Goal: Task Accomplishment & Management: Complete application form

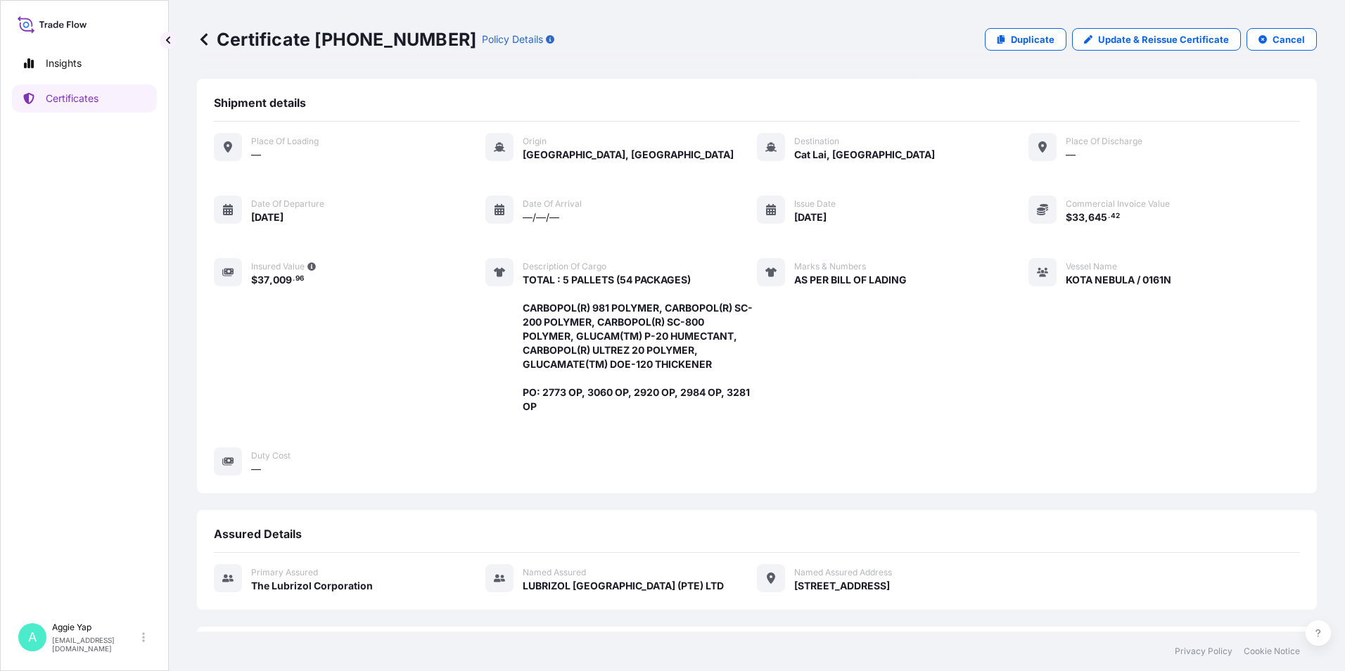
scroll to position [245, 0]
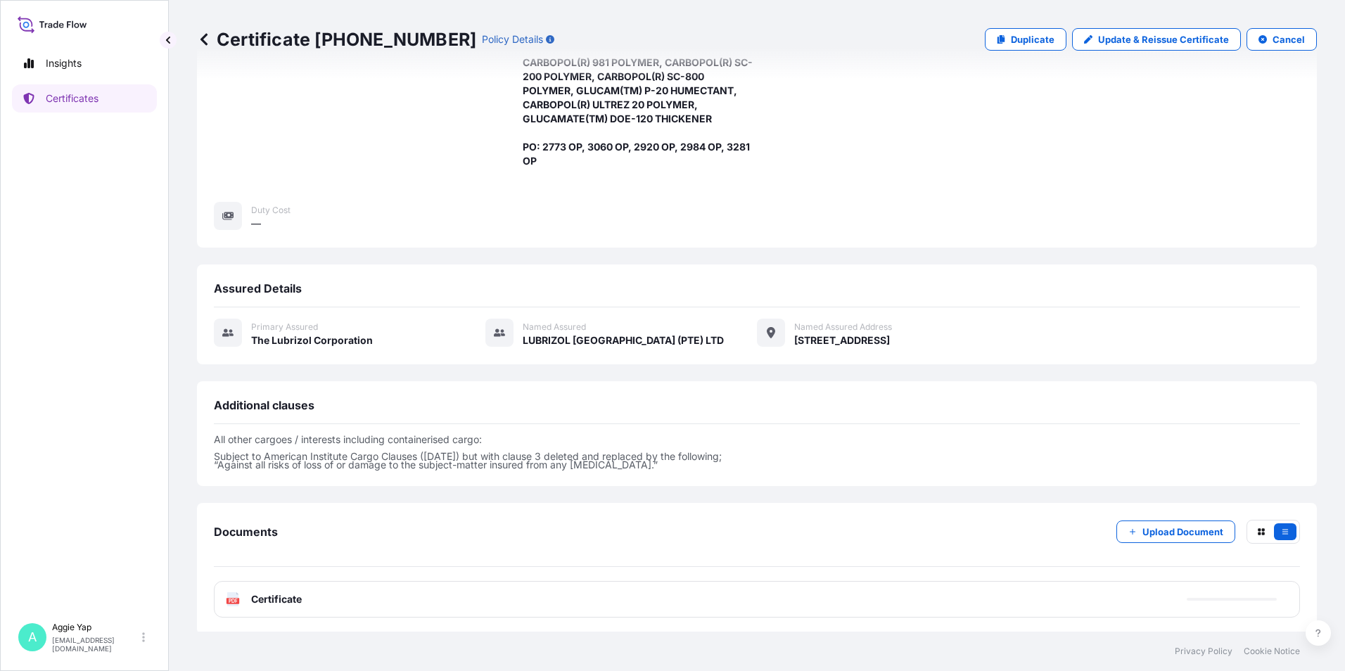
click at [110, 104] on link "Certificates" at bounding box center [84, 98] width 145 height 28
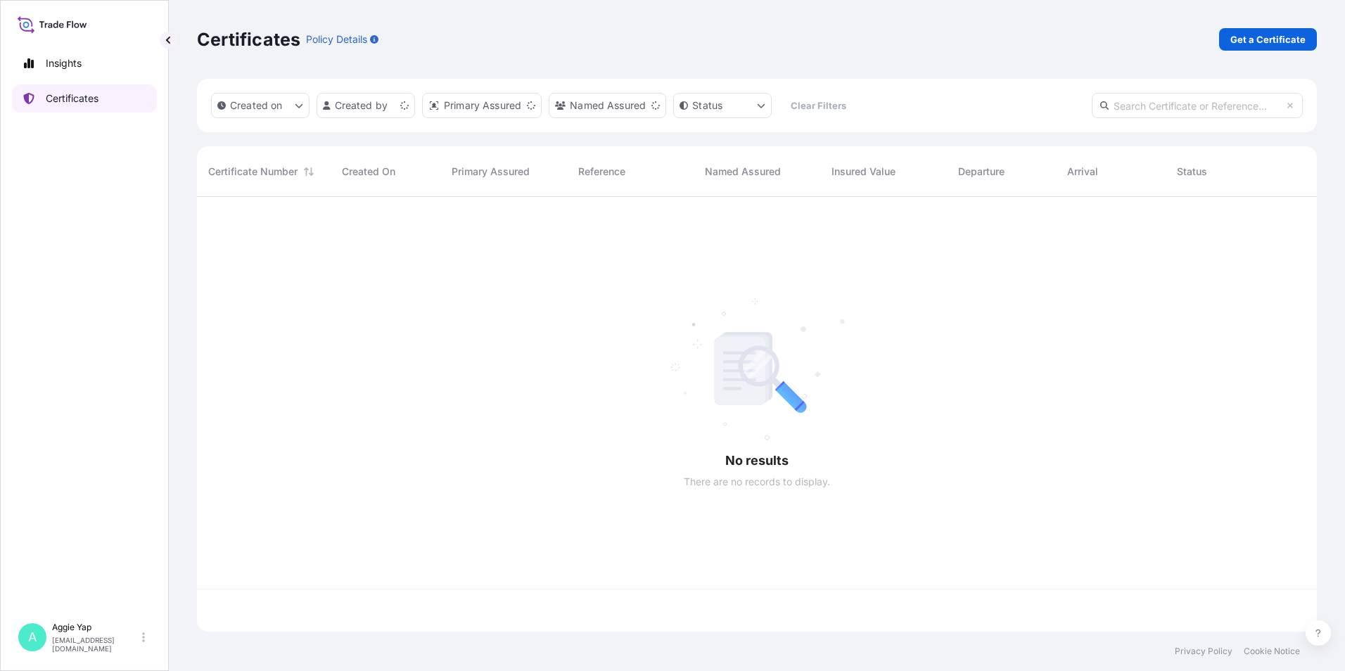
scroll to position [432, 1109]
click at [1257, 42] on p "Get a Certificate" at bounding box center [1267, 39] width 75 height 14
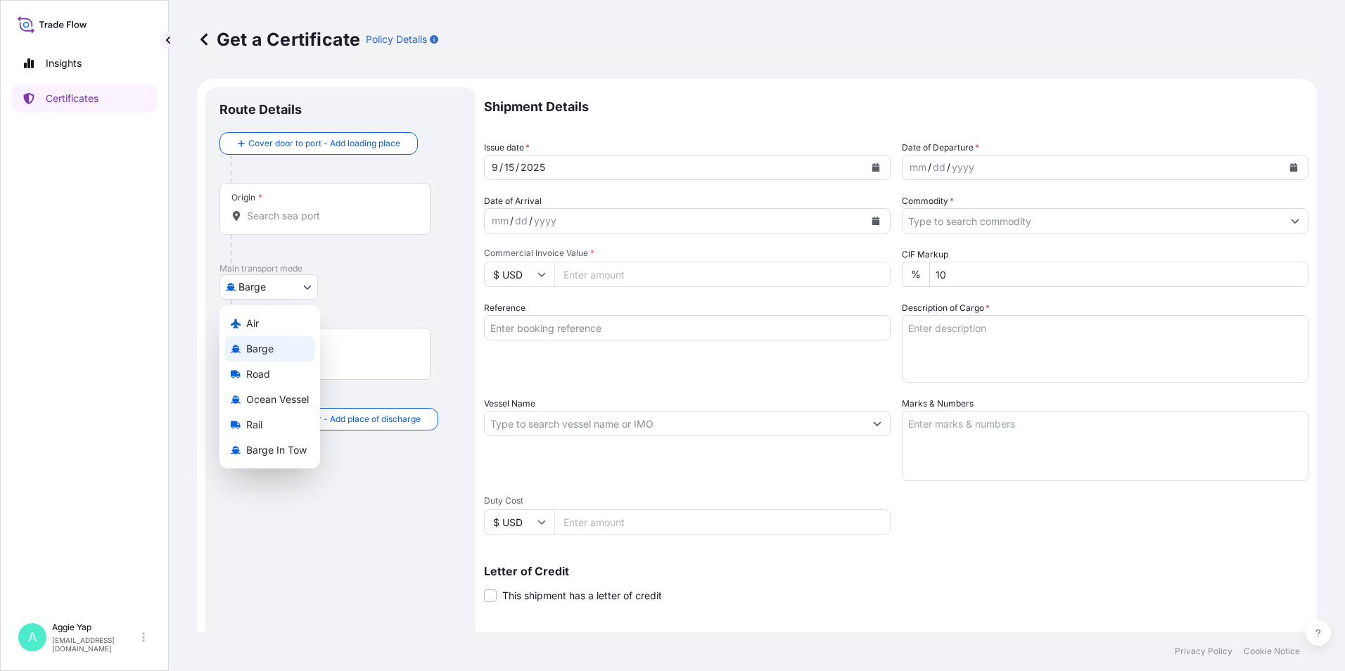
click at [288, 284] on body "Insights Certificates A [PERSON_NAME] [EMAIL_ADDRESS][DOMAIN_NAME] Get a Certif…" at bounding box center [672, 335] width 1345 height 671
click at [294, 404] on span "Ocean Vessel" at bounding box center [277, 399] width 63 height 14
select select "Ocean Vessel"
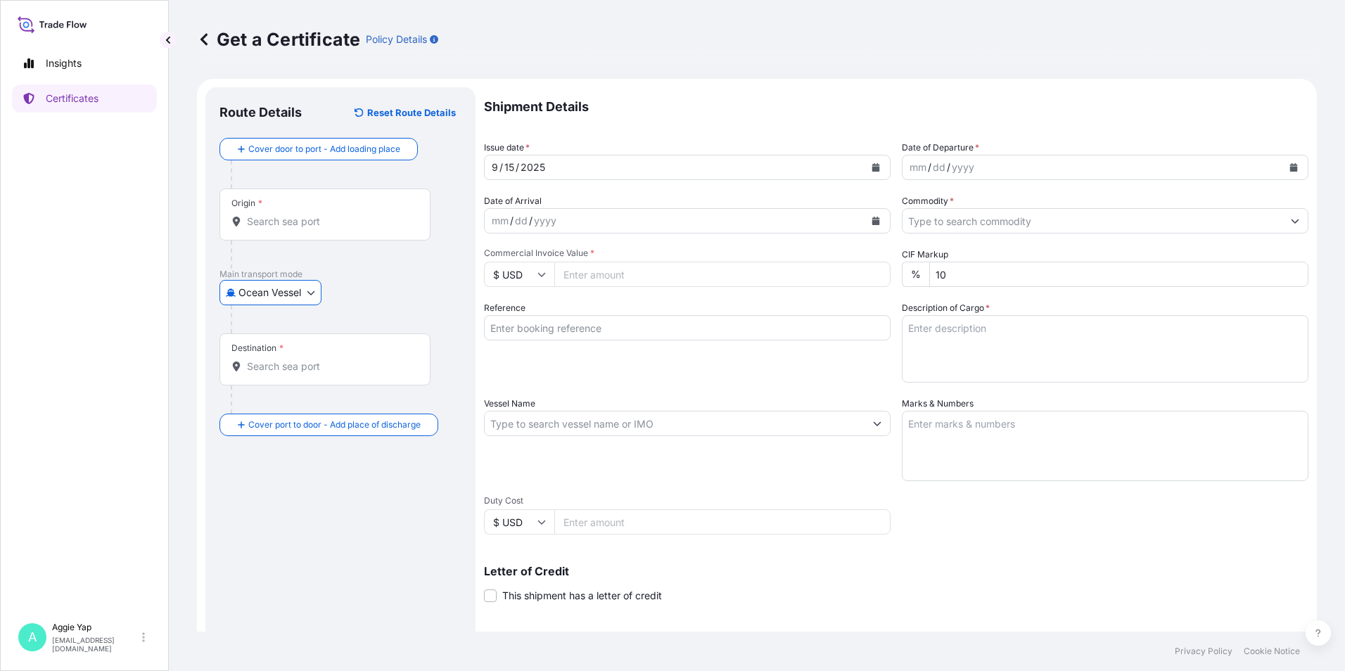
click at [302, 220] on input "Origin *" at bounding box center [330, 221] width 166 height 14
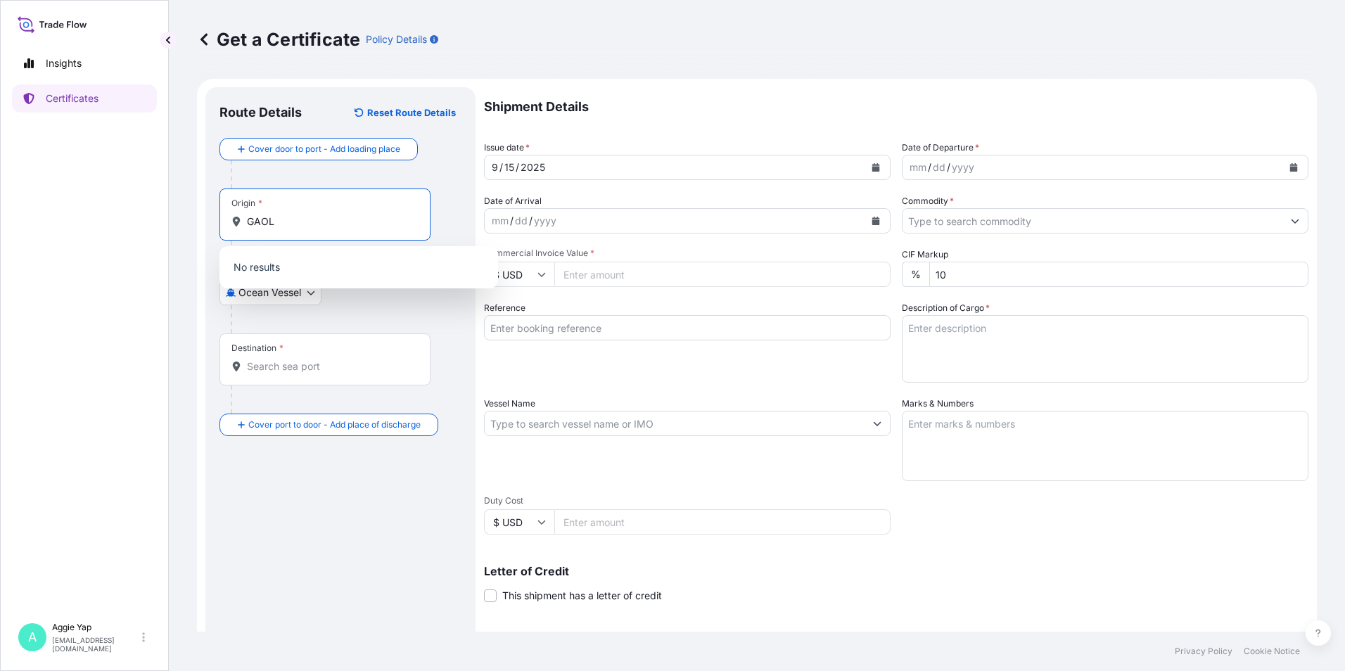
type input "GAOL"
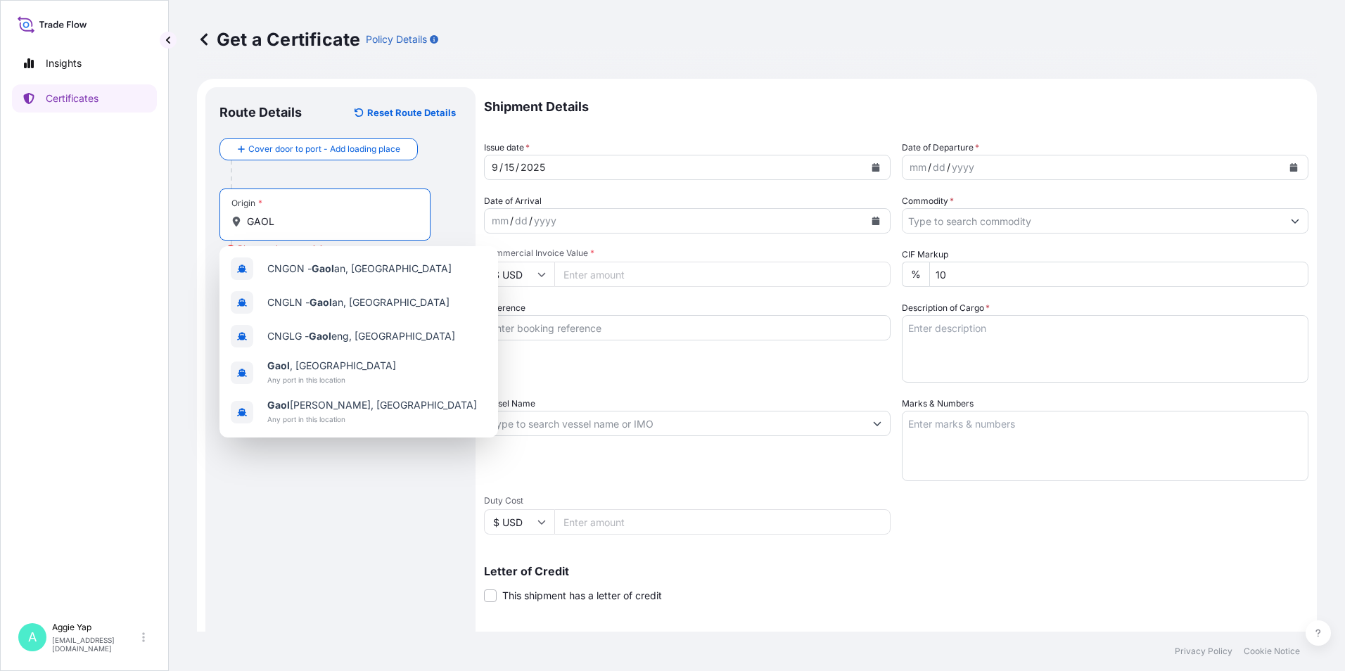
click at [361, 224] on input "GAOL" at bounding box center [330, 221] width 166 height 14
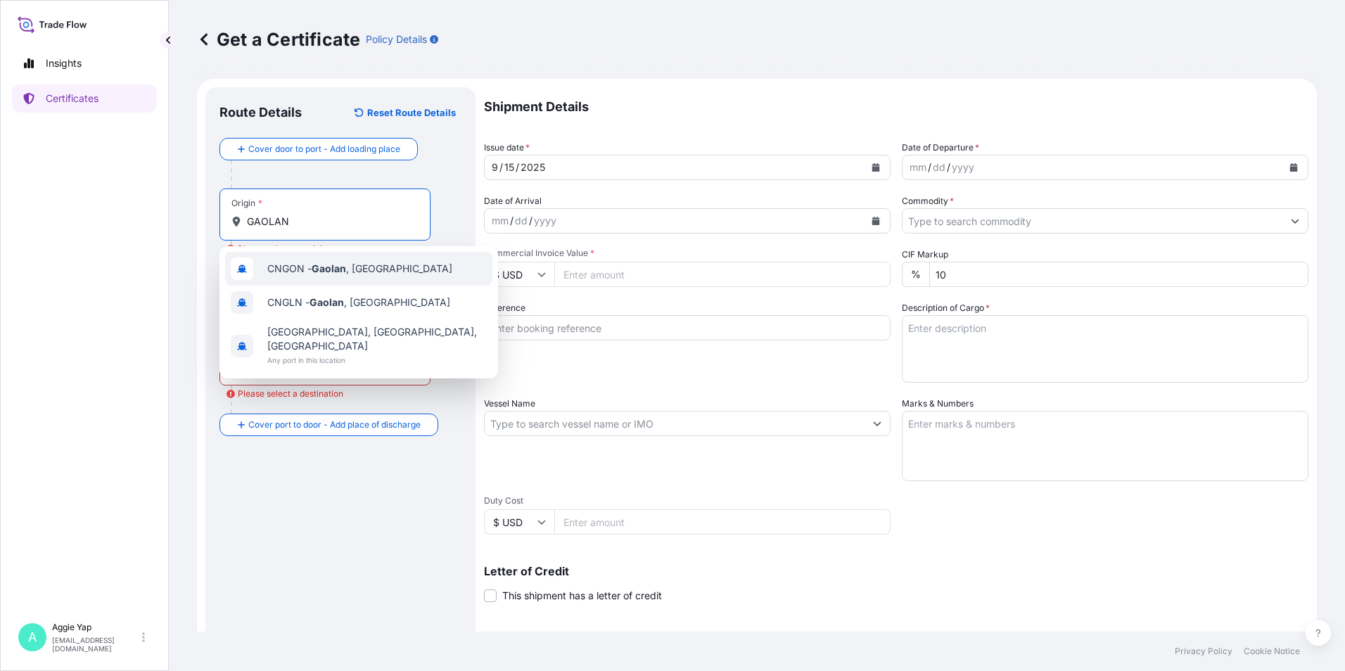
click at [309, 267] on span "CNGON - [GEOGRAPHIC_DATA] , [GEOGRAPHIC_DATA]" at bounding box center [359, 269] width 185 height 14
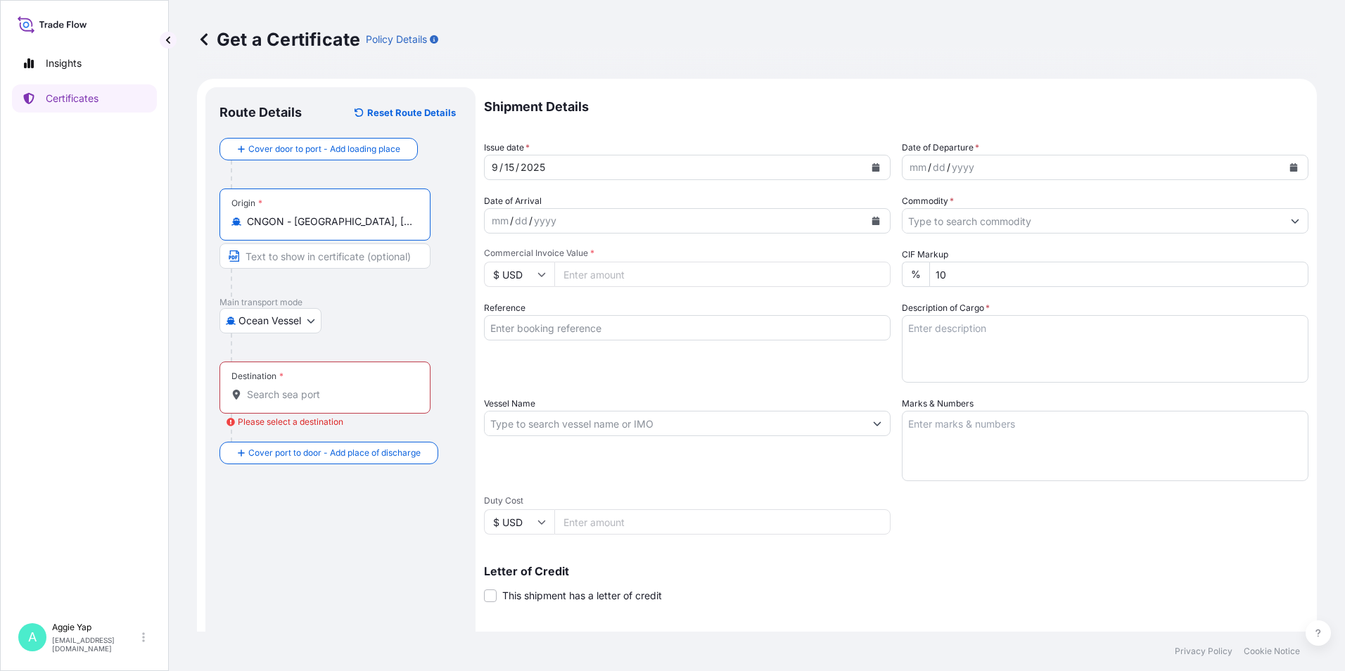
type input "CNGON - [GEOGRAPHIC_DATA], [GEOGRAPHIC_DATA]"
click at [297, 405] on div "Destination *" at bounding box center [324, 387] width 211 height 52
click at [297, 402] on input "Destination * Please select a destination" at bounding box center [330, 394] width 166 height 14
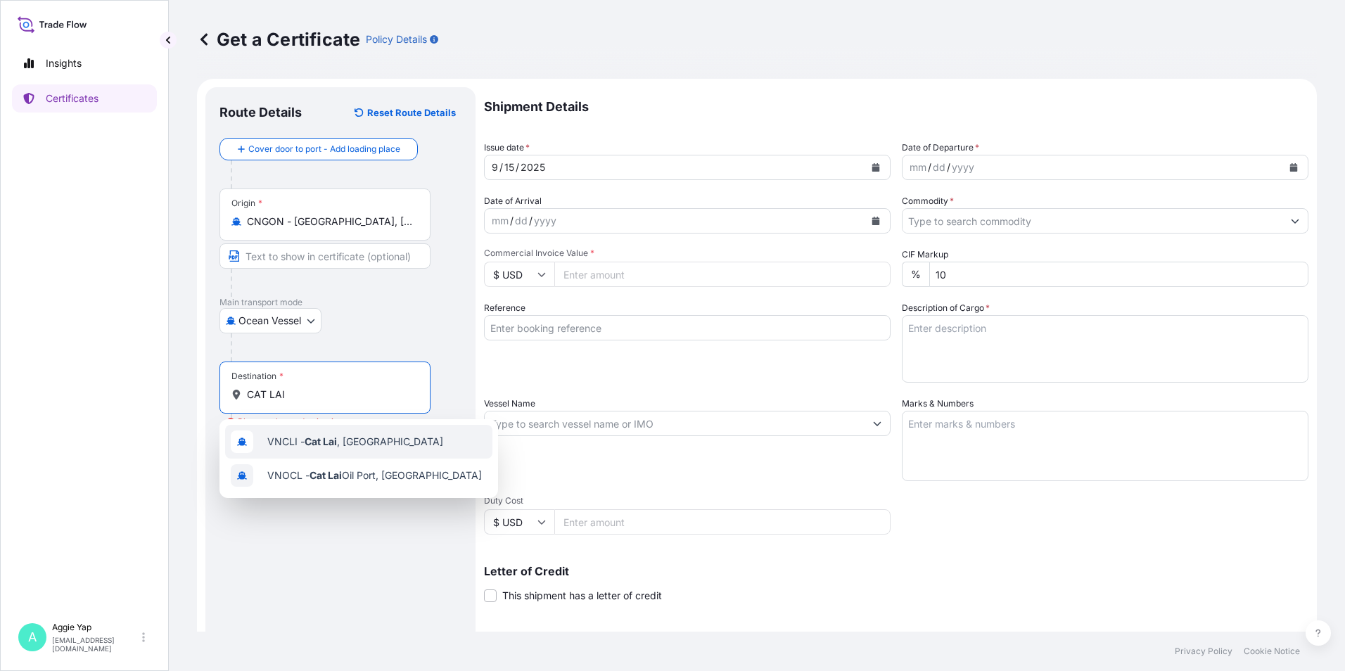
click at [298, 445] on span "VNCLI - Cat Lai , [GEOGRAPHIC_DATA]" at bounding box center [355, 442] width 176 height 14
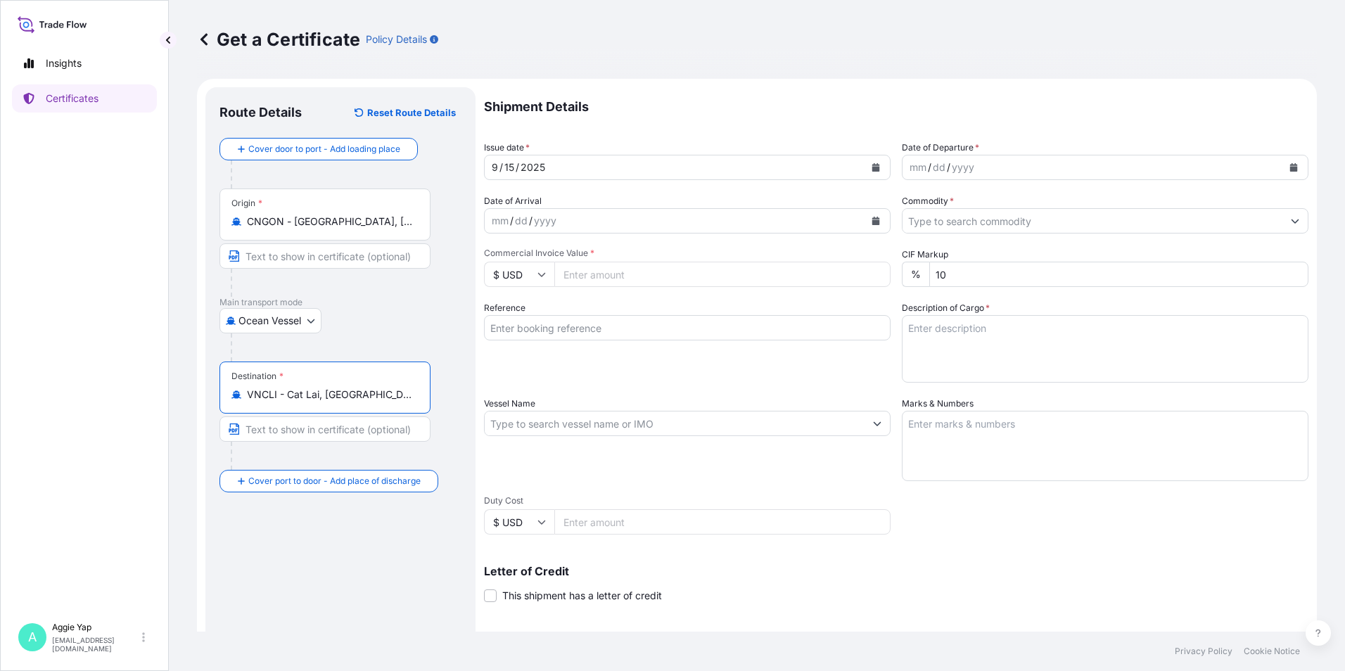
type input "VNCLI - Cat Lai, [GEOGRAPHIC_DATA]"
click at [865, 163] on button "Calendar" at bounding box center [875, 167] width 23 height 23
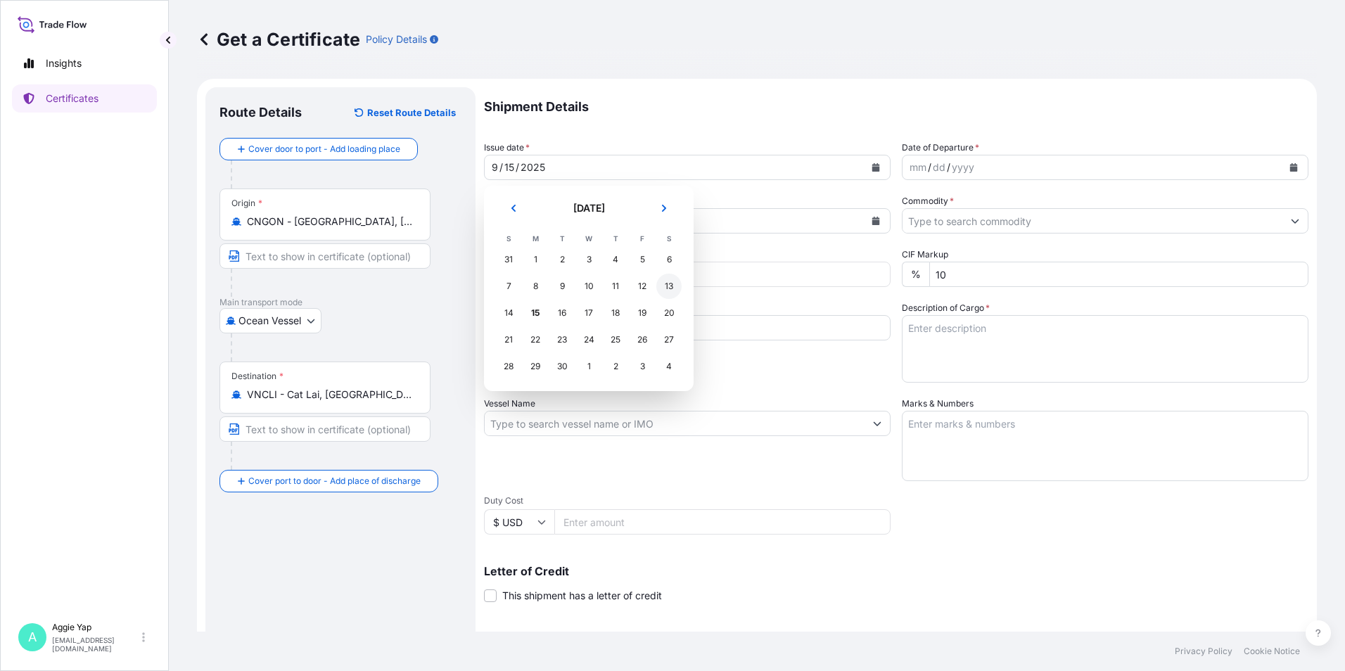
click at [660, 285] on div "13" at bounding box center [668, 286] width 25 height 25
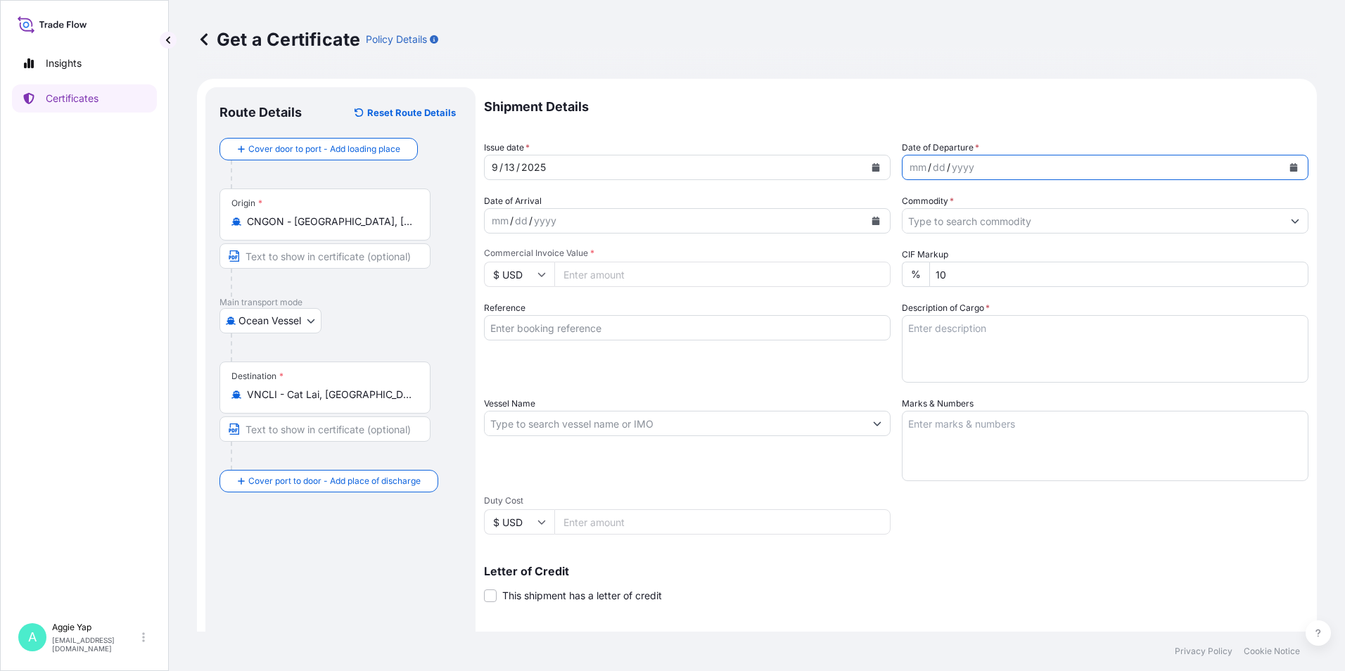
click at [1290, 167] on icon "Calendar" at bounding box center [1294, 167] width 8 height 8
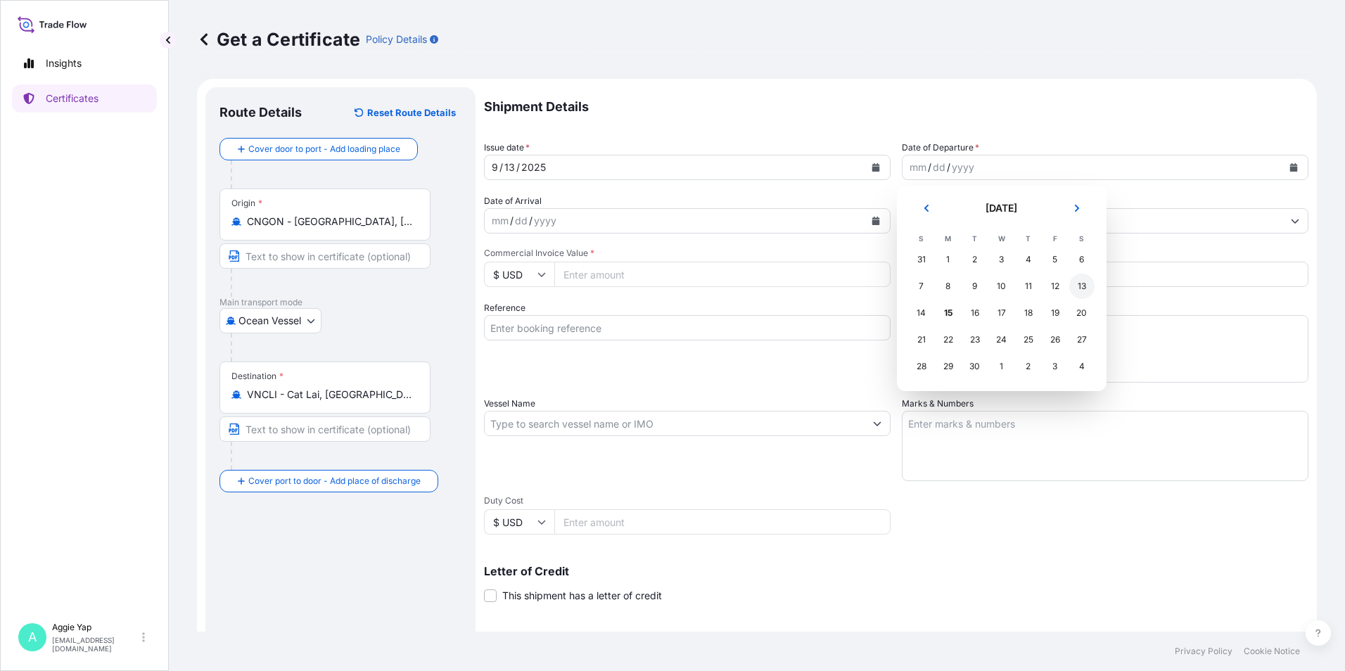
click at [1087, 287] on div "13" at bounding box center [1081, 286] width 25 height 25
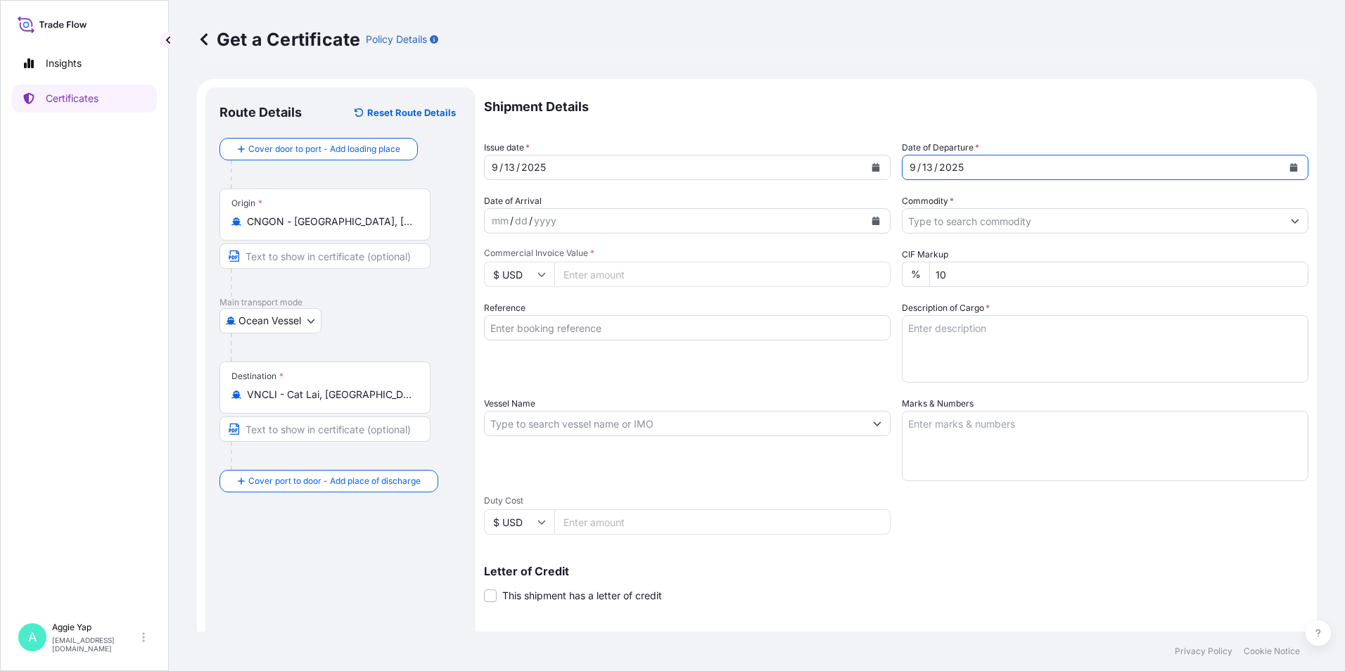
click at [956, 227] on input "Commodity *" at bounding box center [1092, 220] width 380 height 25
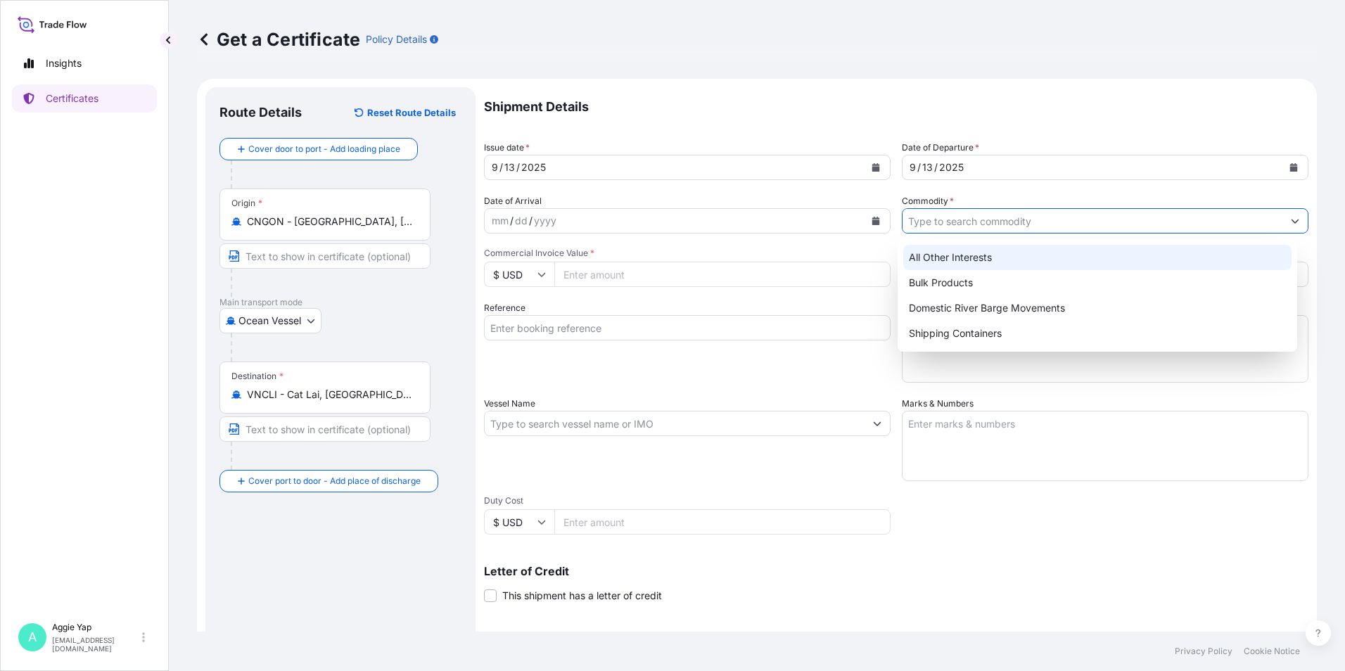
click at [947, 264] on div "All Other Interests" at bounding box center [1097, 257] width 389 height 25
type input "All Other Interests"
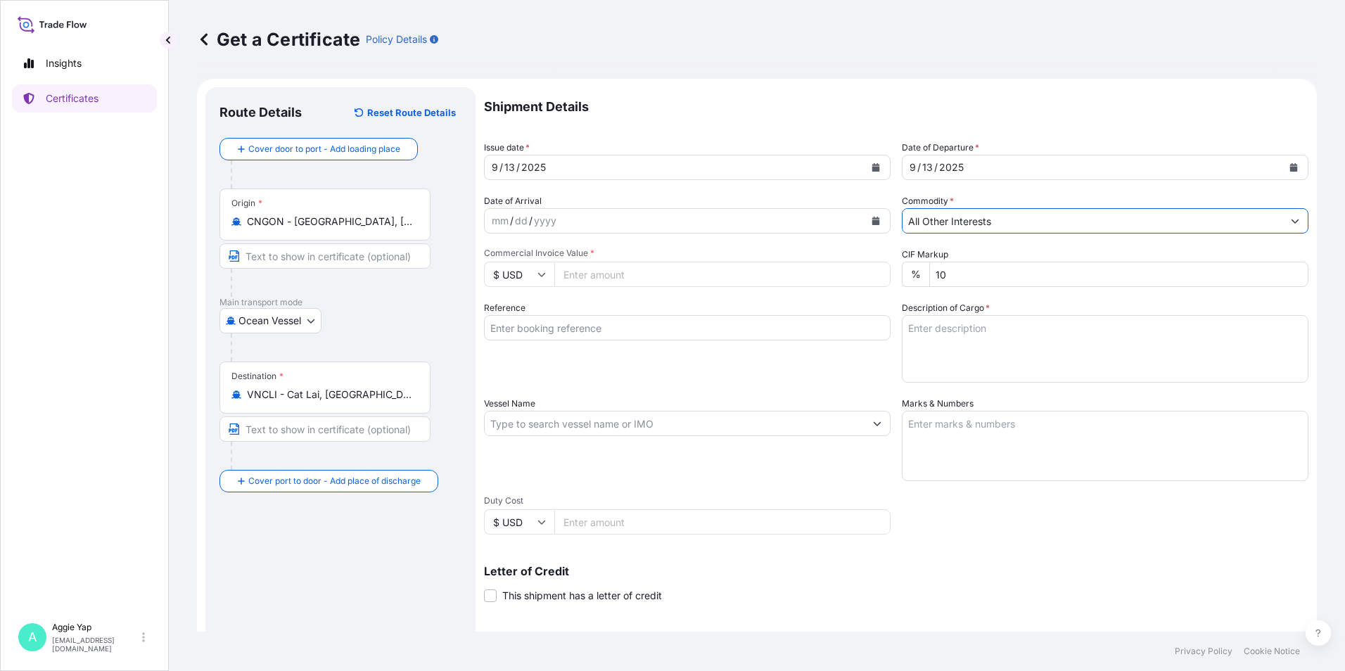
drag, startPoint x: 640, startPoint y: 275, endPoint x: 660, endPoint y: 269, distance: 20.5
click at [640, 274] on input "Commercial Invoice Value *" at bounding box center [722, 274] width 336 height 25
type input "69828.22"
click at [623, 333] on input "Reference" at bounding box center [687, 327] width 406 height 25
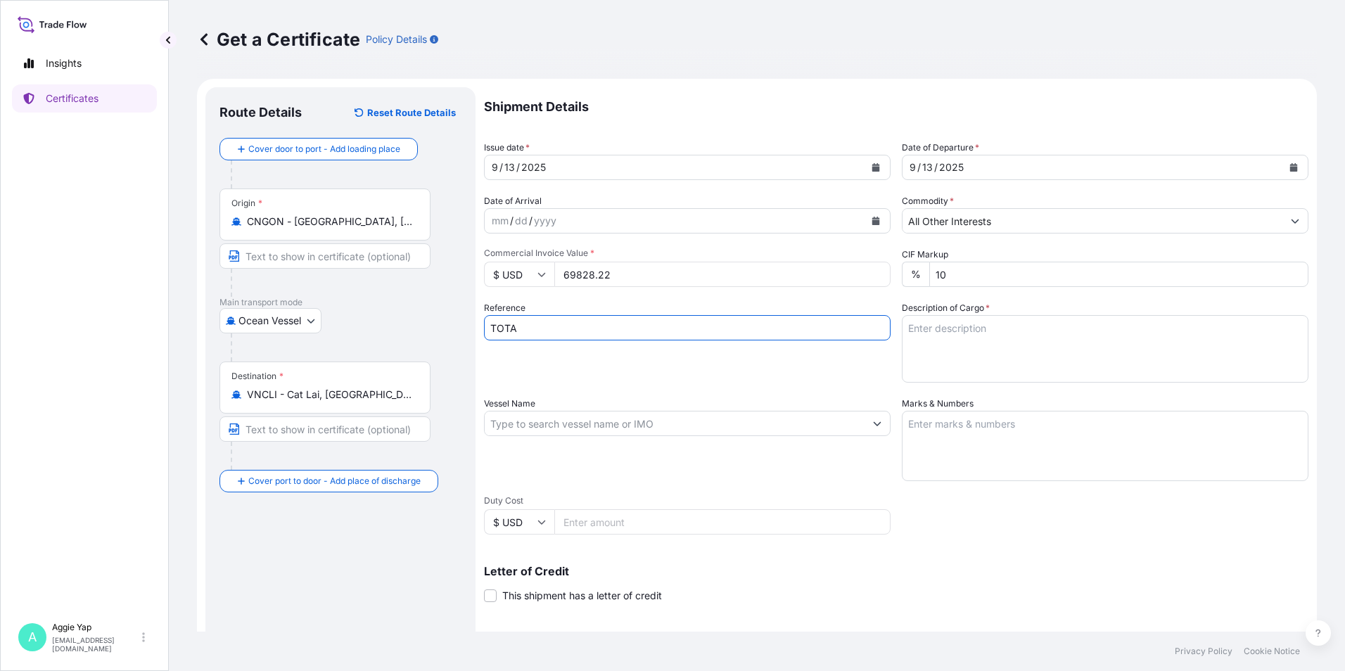
type input "TOTALENERGIES MARKETING [GEOGRAPHIC_DATA]"
click at [563, 429] on input "Vessel Name" at bounding box center [675, 423] width 380 height 25
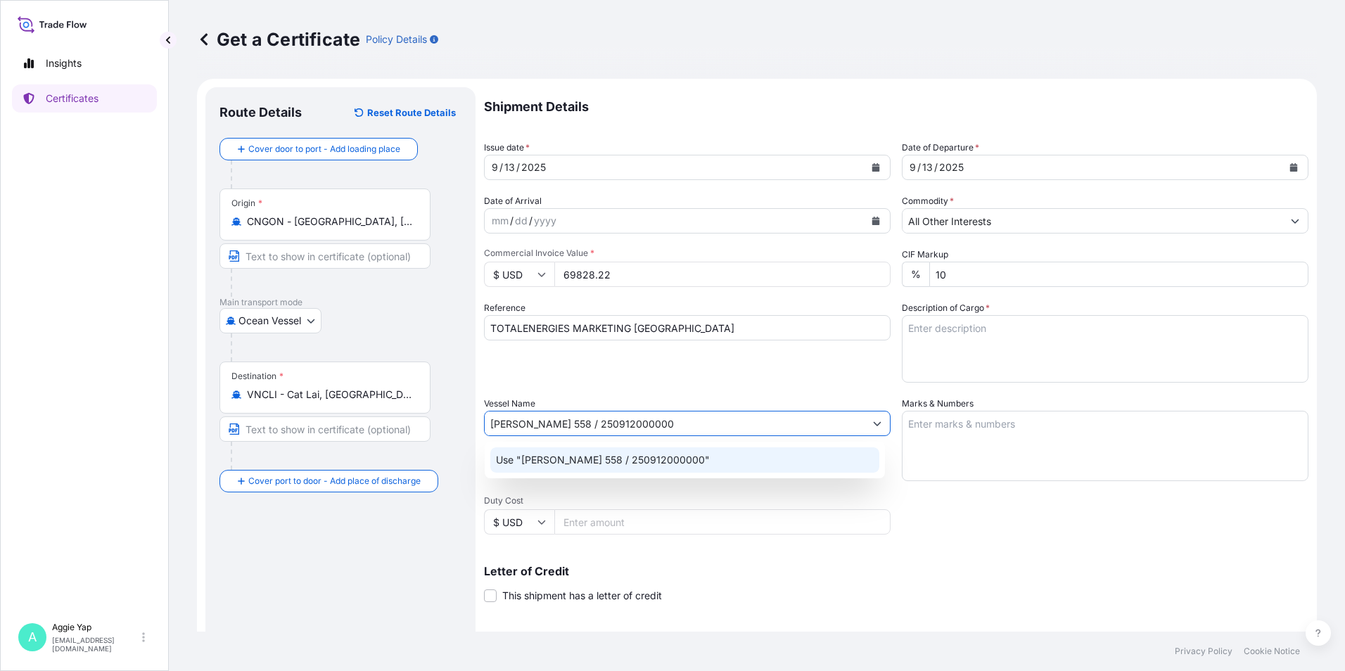
click at [667, 463] on p "Use "[PERSON_NAME] 558 / 250912000000"" at bounding box center [603, 460] width 214 height 14
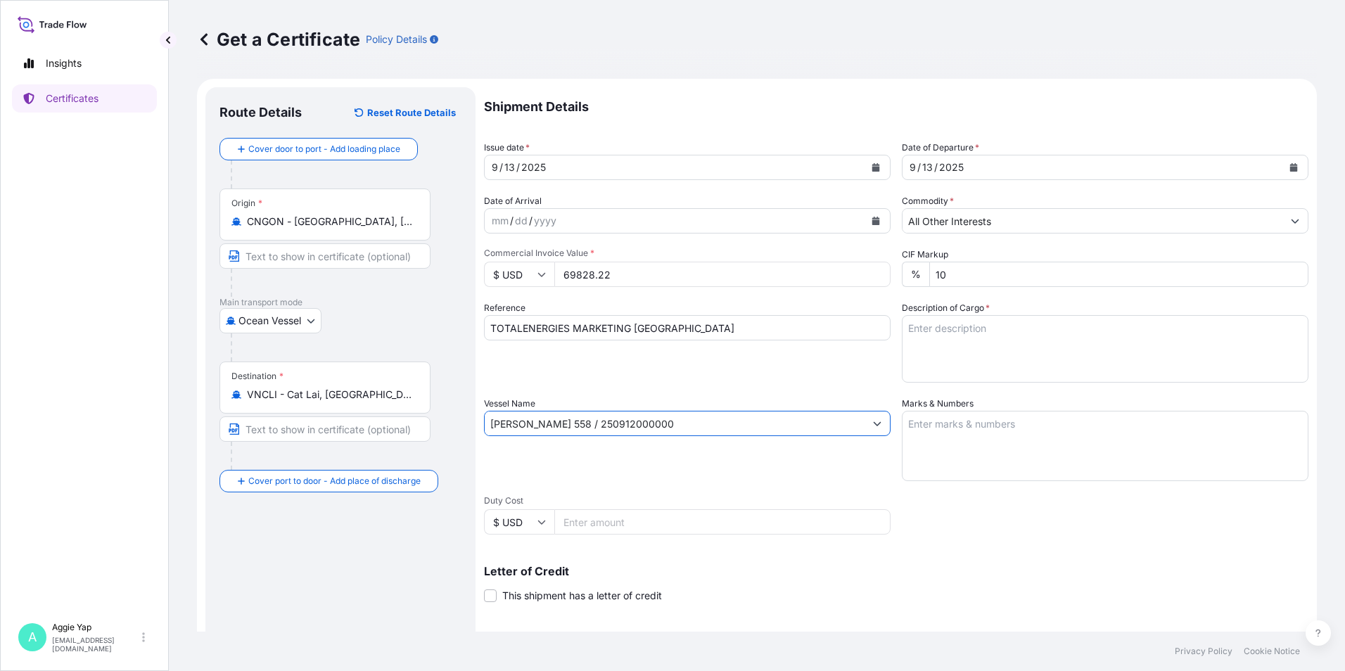
type input "[PERSON_NAME] 558 / 250912000000"
click at [959, 421] on textarea "Marks & Numbers" at bounding box center [1105, 446] width 406 height 70
type textarea "AS PER BILL OF LADING"
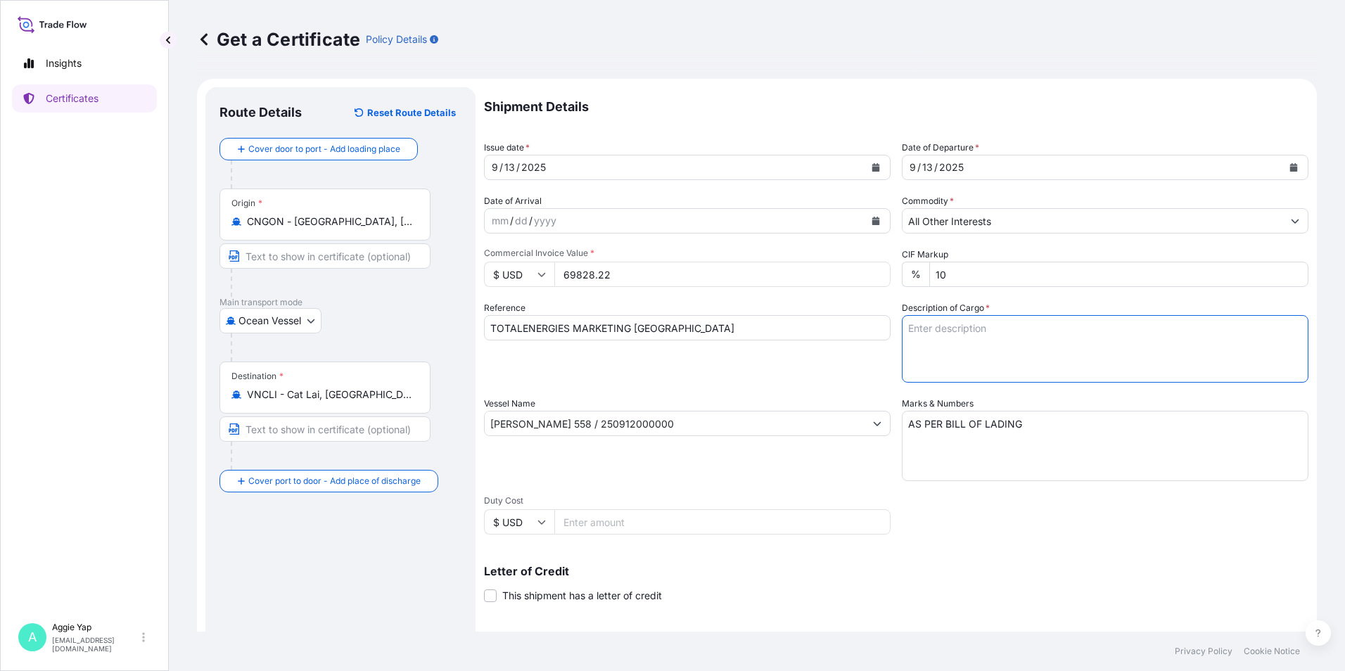
click at [970, 357] on textarea "Description of Cargo *" at bounding box center [1105, 349] width 406 height 68
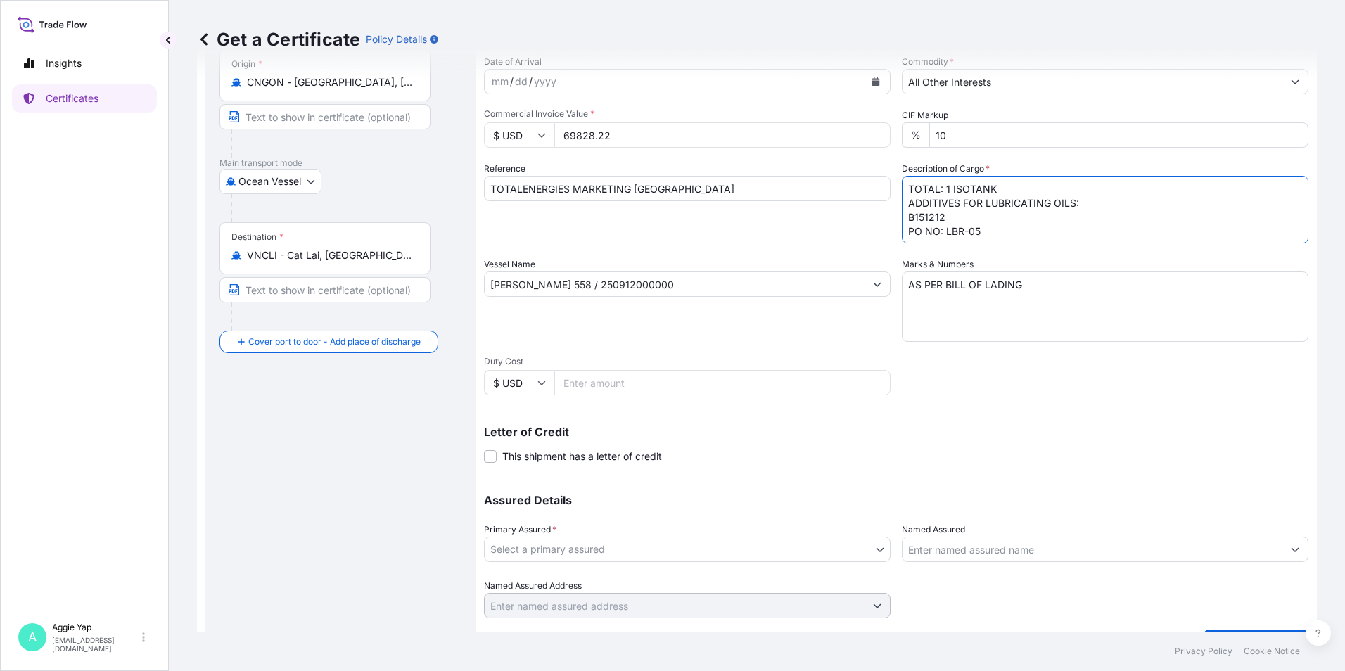
scroll to position [174, 0]
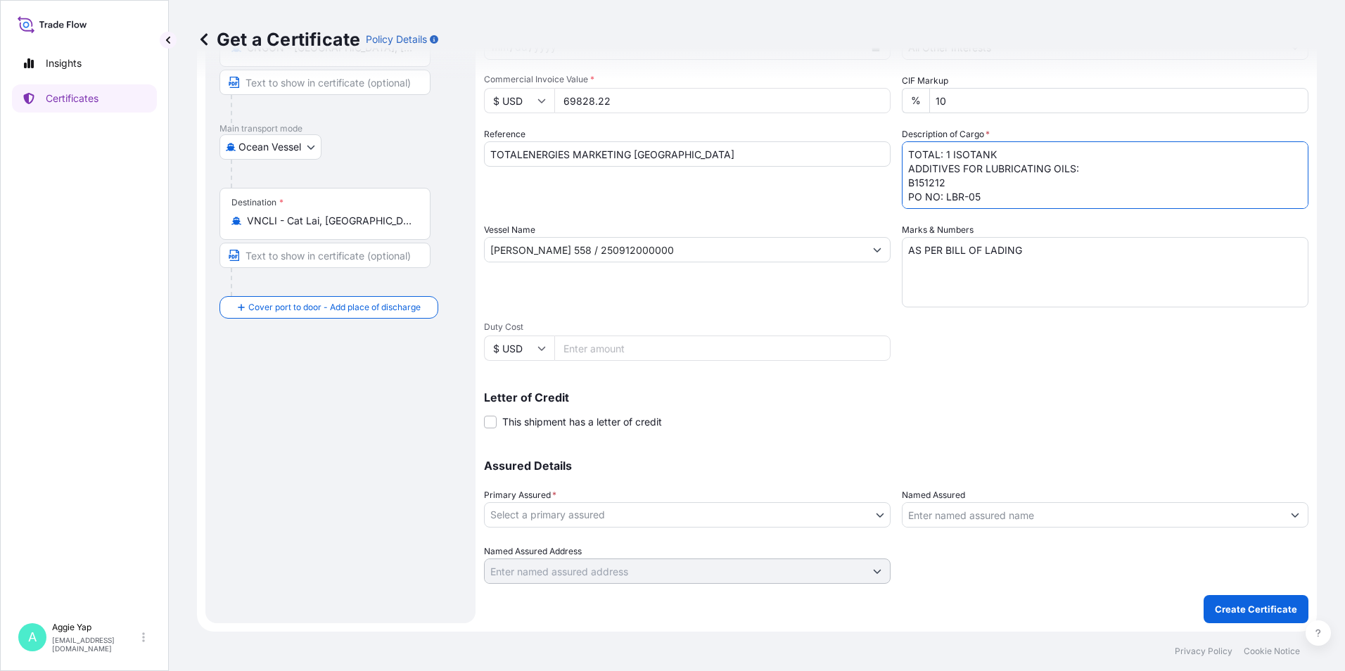
type textarea "TOTAL: 1 ISOTANK ADDITIVES FOR LUBRICATING OILS: B151212 PO NO: LBR-05"
click at [654, 520] on body "Insights Certificates A [PERSON_NAME] [EMAIL_ADDRESS][DOMAIN_NAME] Get a Certif…" at bounding box center [672, 335] width 1345 height 671
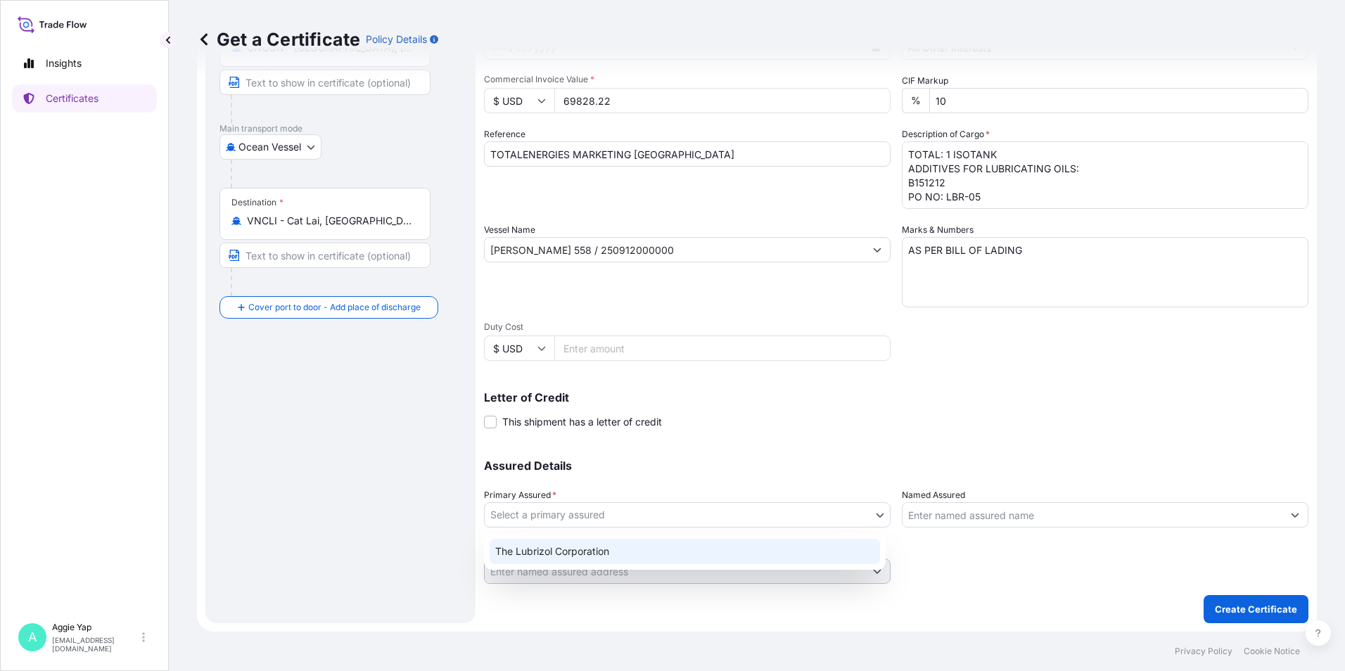
click at [594, 556] on div "The Lubrizol Corporation" at bounding box center [684, 551] width 390 height 25
select select "31566"
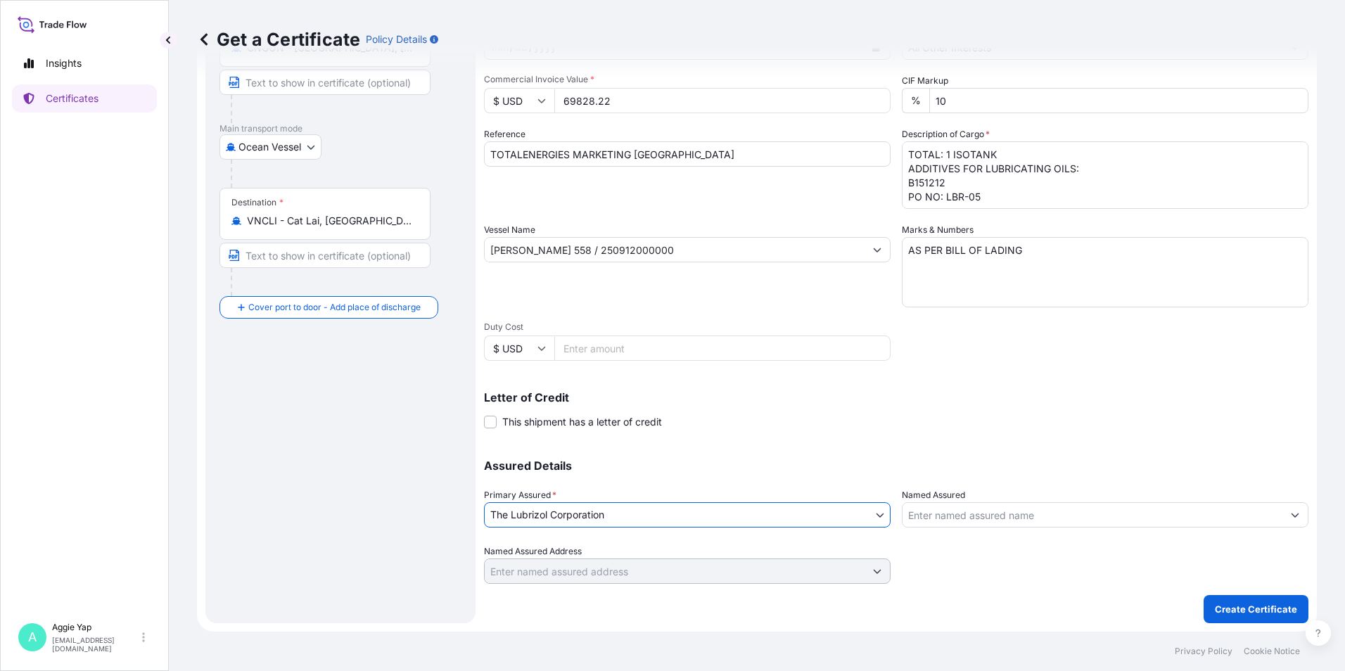
click at [941, 511] on input "Named Assured" at bounding box center [1092, 514] width 380 height 25
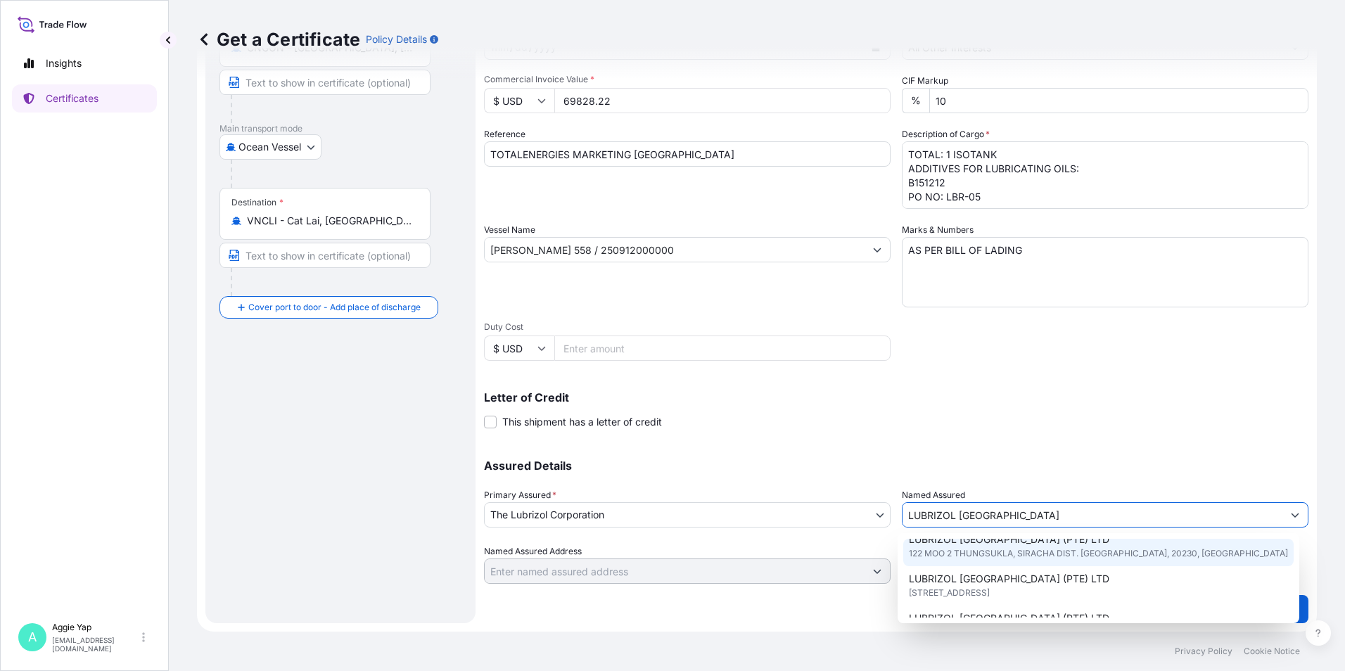
scroll to position [70, 0]
click at [989, 561] on span "[STREET_ADDRESS]" at bounding box center [949, 560] width 81 height 14
type input "LUBRIZOL [GEOGRAPHIC_DATA] (PTE) LTD"
type input "[STREET_ADDRESS]"
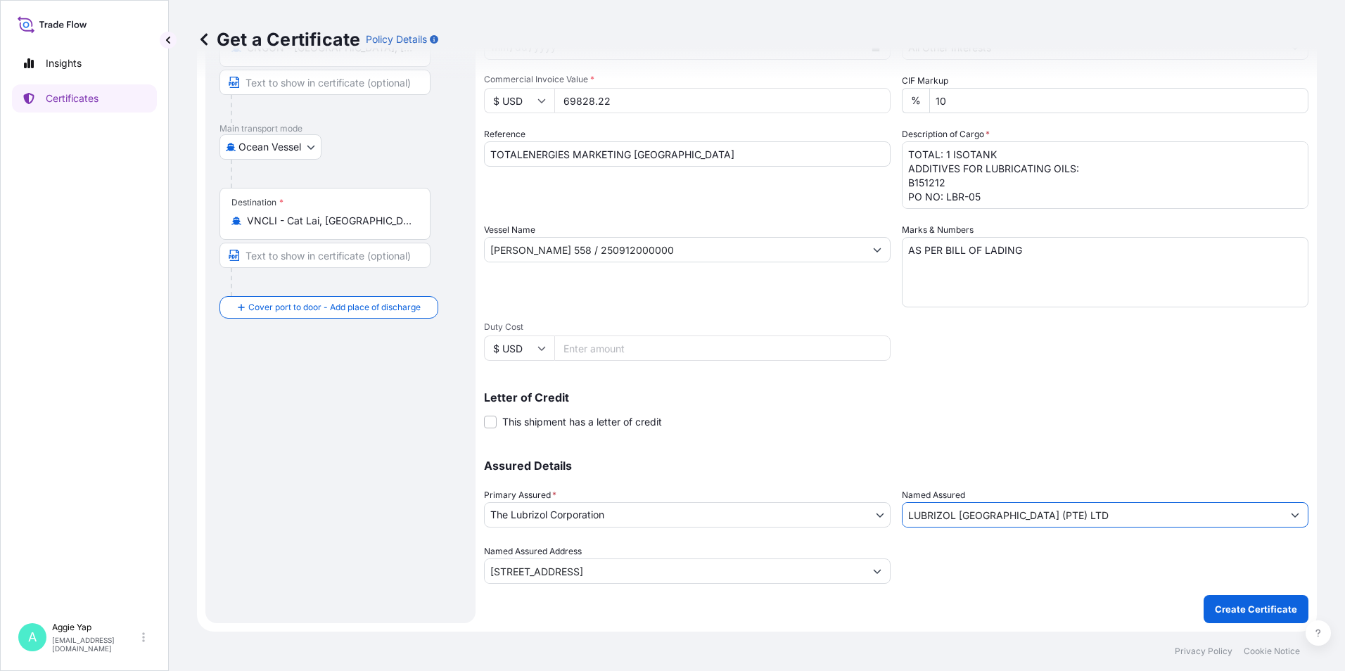
type input "LUBRIZOL [GEOGRAPHIC_DATA] (PTE) LTD"
click at [1013, 415] on div "Letter of Credit This shipment has a letter of credit Letter of credit * Letter…" at bounding box center [896, 410] width 824 height 37
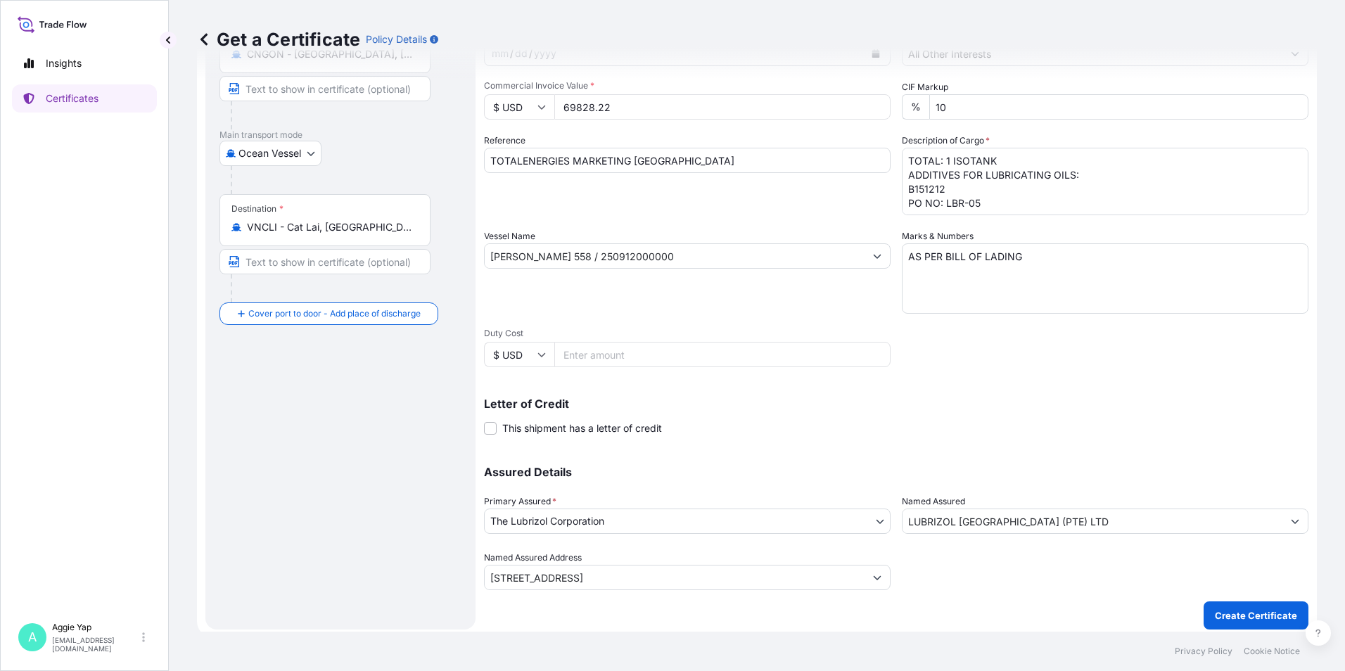
scroll to position [174, 0]
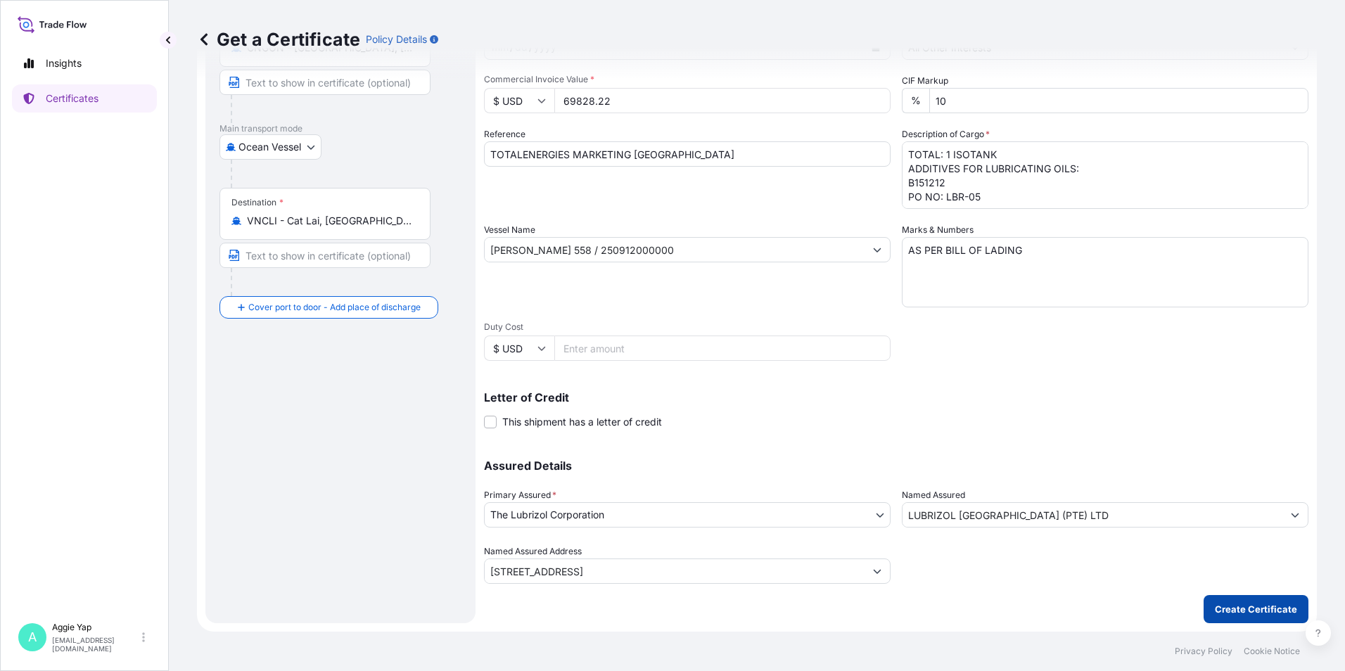
click at [1229, 603] on p "Create Certificate" at bounding box center [1256, 609] width 82 height 14
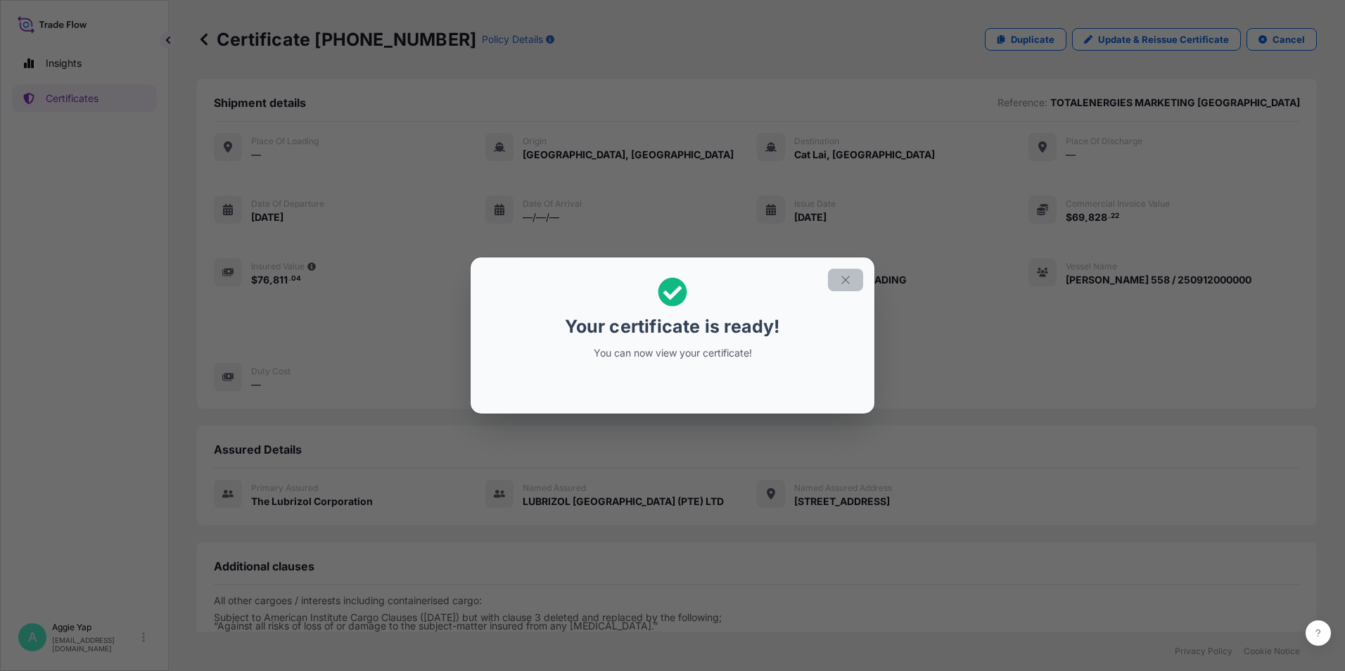
click at [848, 276] on icon "button" at bounding box center [845, 280] width 13 height 13
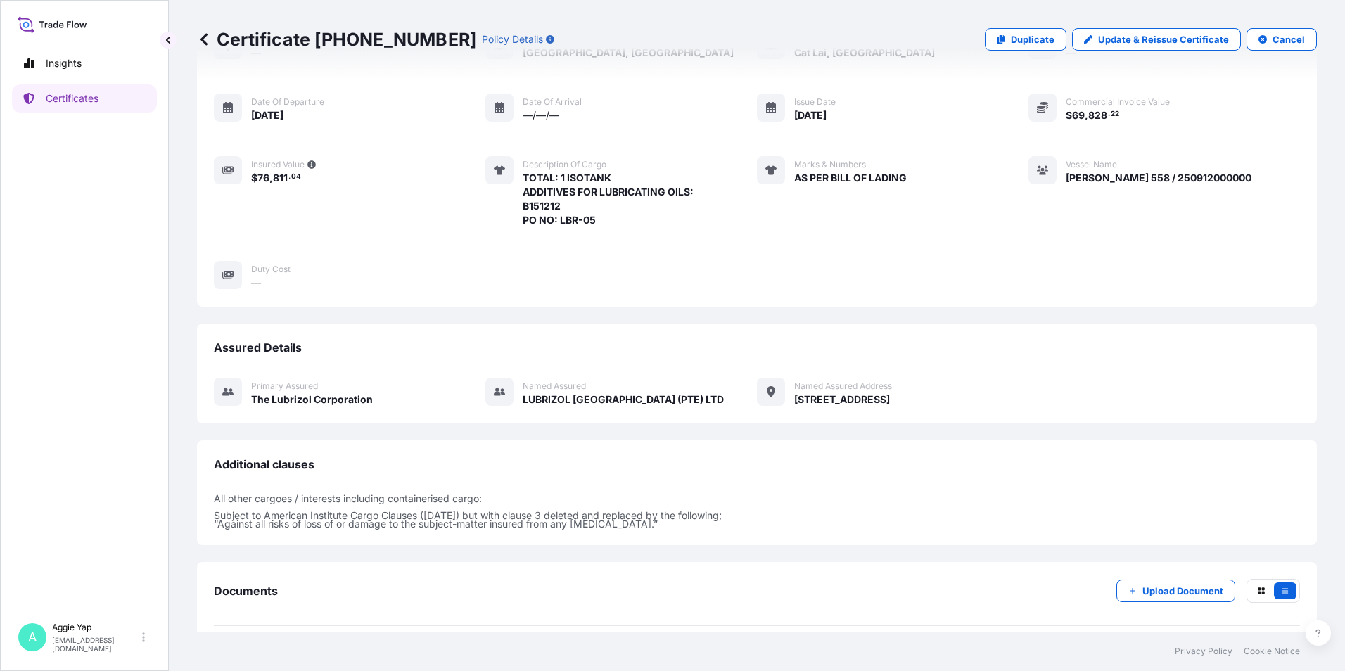
scroll to position [164, 0]
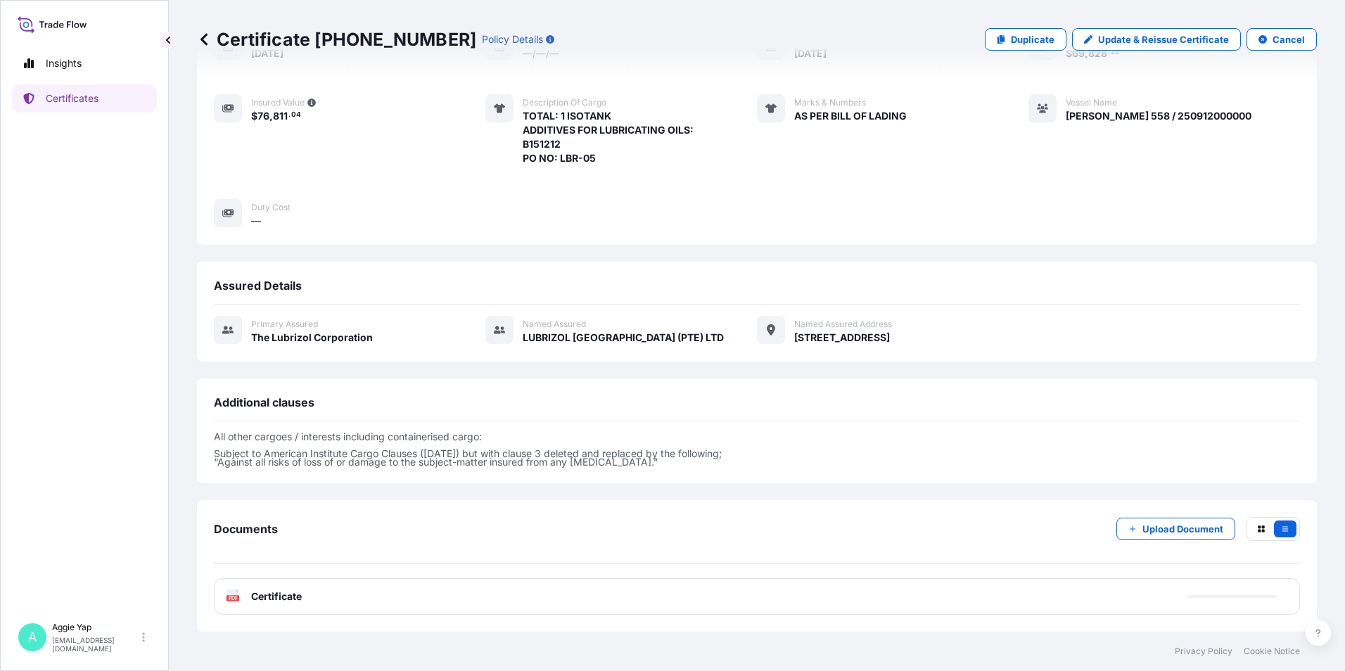
click at [578, 522] on div "Documents Upload Document" at bounding box center [757, 540] width 1086 height 47
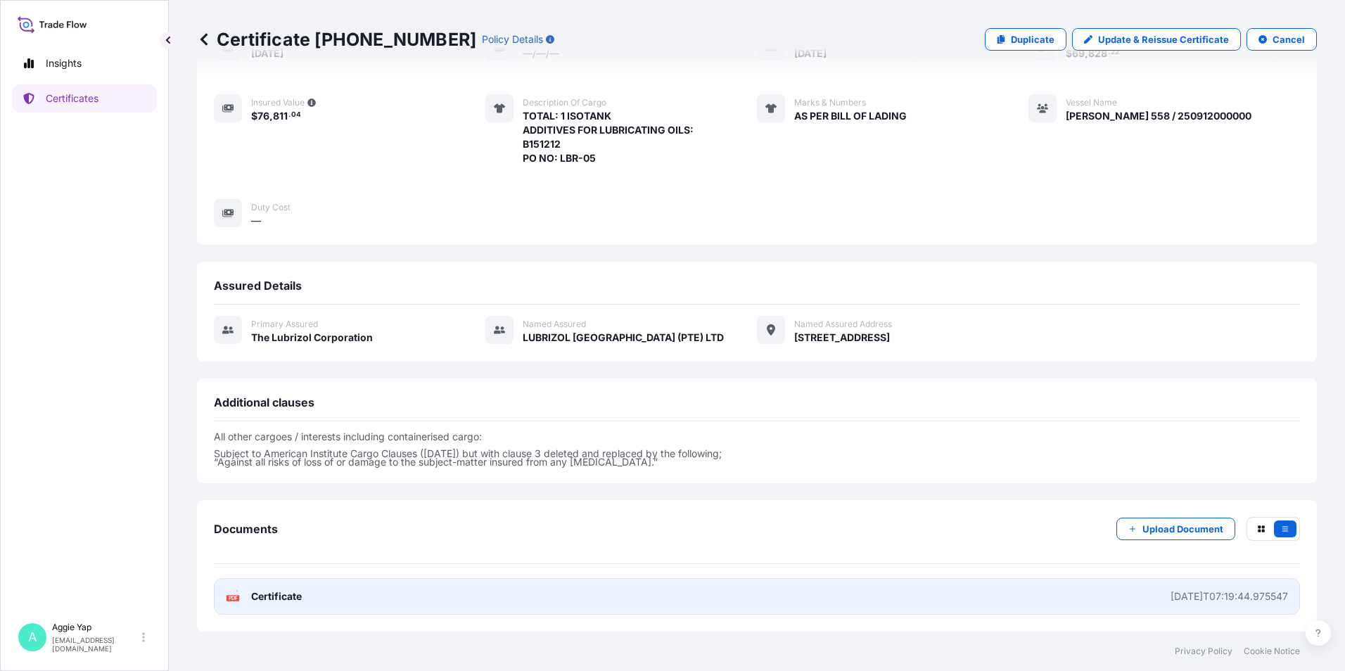
click at [549, 605] on link "PDF Certificate [DATE]T07:19:44.975547" at bounding box center [757, 596] width 1086 height 37
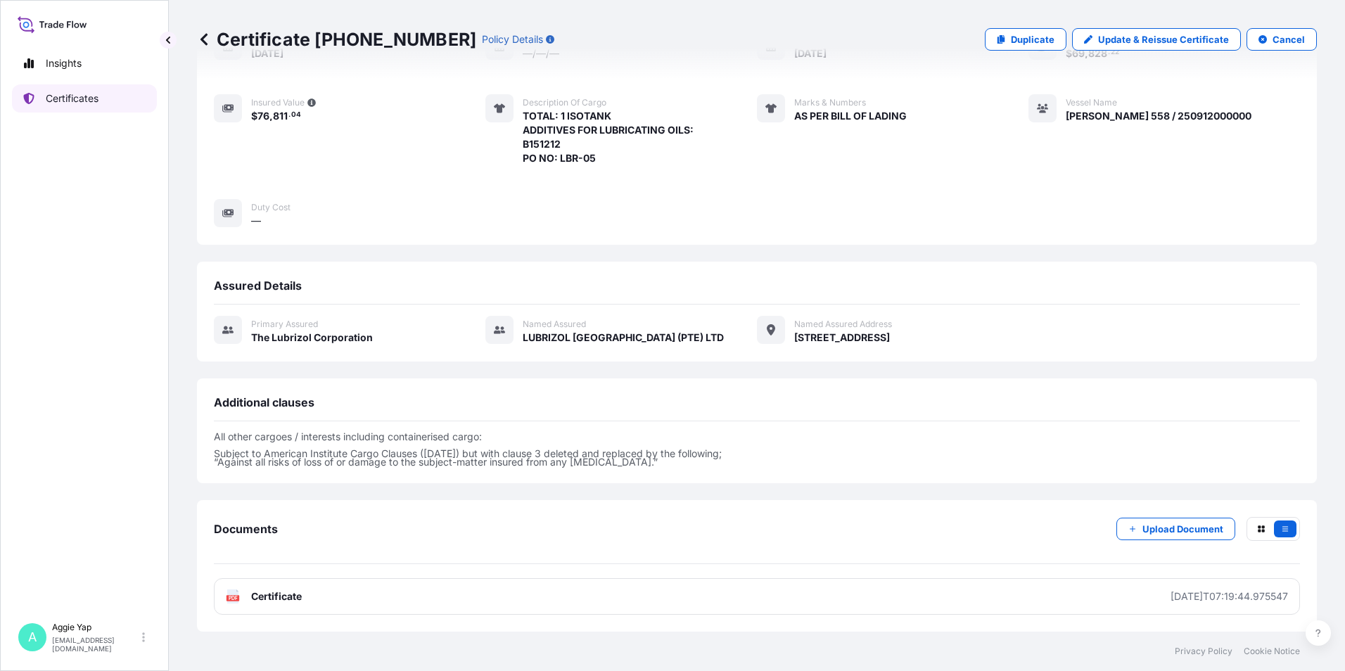
click at [70, 89] on link "Certificates" at bounding box center [84, 98] width 145 height 28
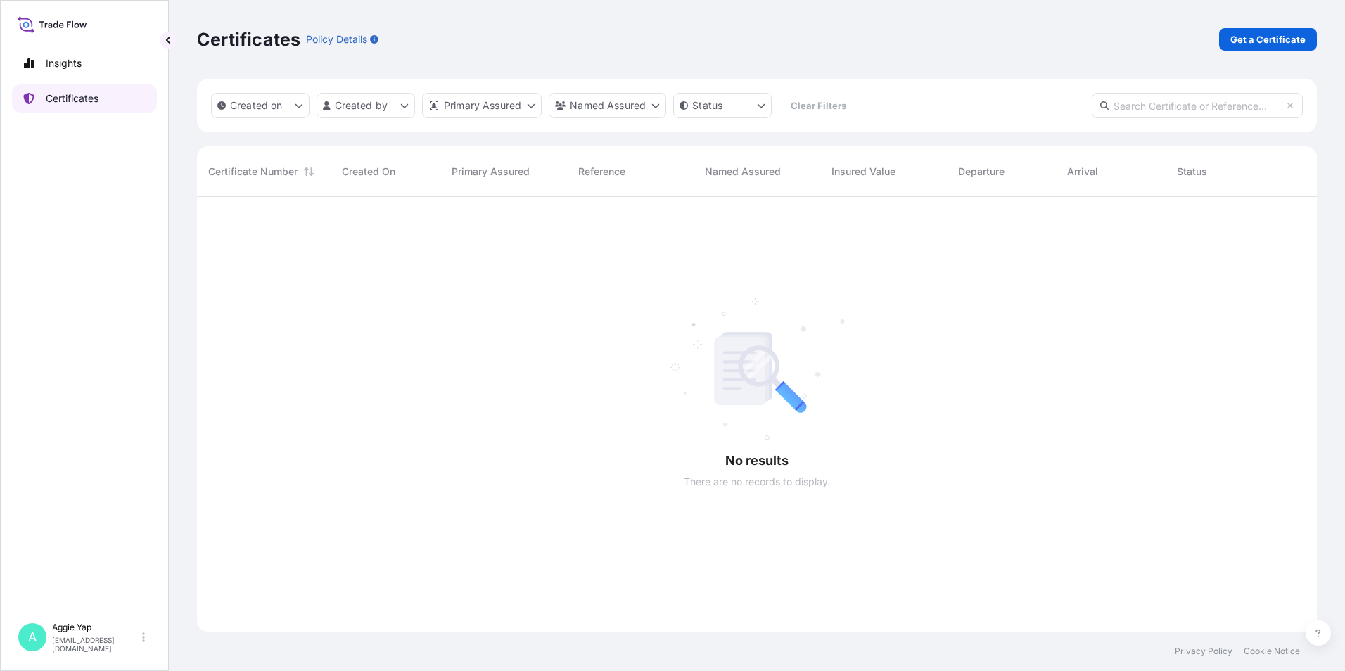
scroll to position [432, 1109]
